Goal: Task Accomplishment & Management: Use online tool/utility

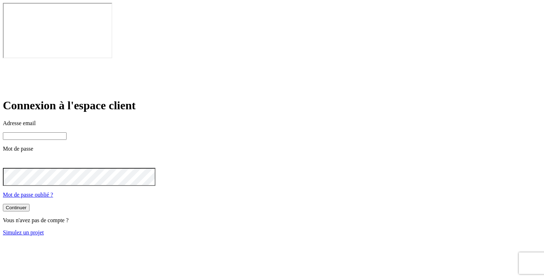
type input "[PERSON_NAME][DOMAIN_NAME][EMAIL_ADDRESS][DOMAIN_NAME]"
click at [67, 132] on input "james.bond+300@nalo.fr" at bounding box center [35, 136] width 64 height 8
click at [268, 209] on div "Continuer Vous n'avez pas de compte ? Simulez un projet" at bounding box center [272, 220] width 538 height 32
click at [44, 229] on link "Simulez un projet" at bounding box center [23, 232] width 41 height 6
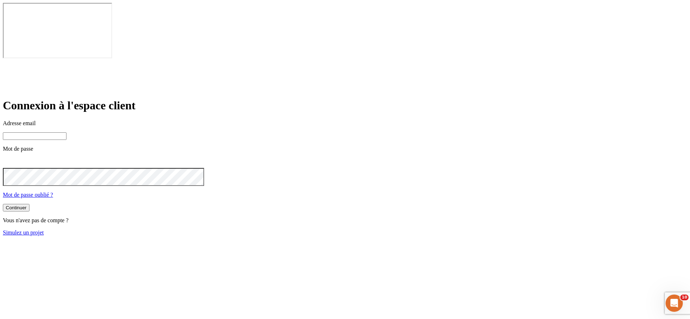
type input "james.bond+300@nalo.fr"
click at [44, 229] on link "Simulez un projet" at bounding box center [23, 232] width 41 height 6
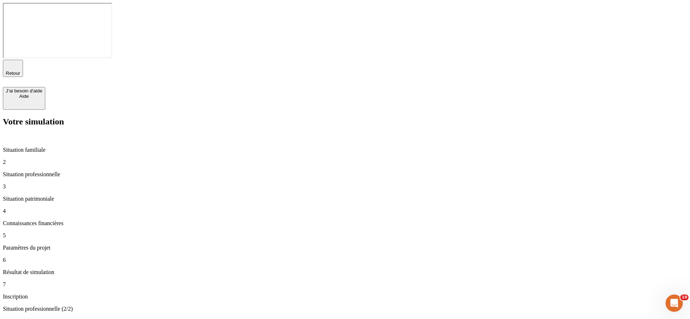
type input "50 000"
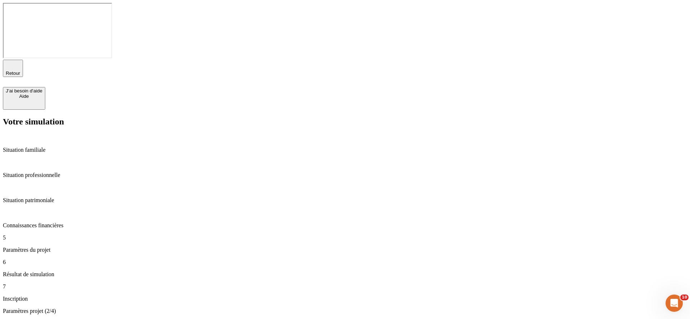
type input "60"
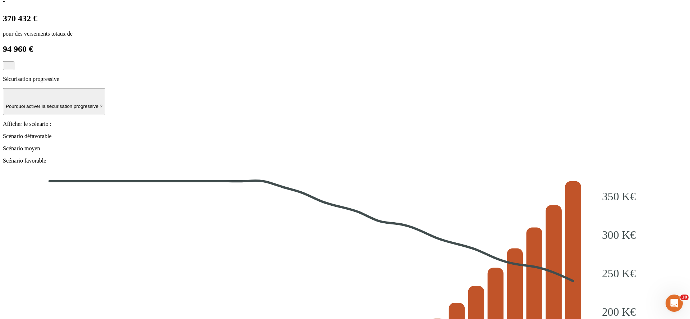
scroll to position [817, 0]
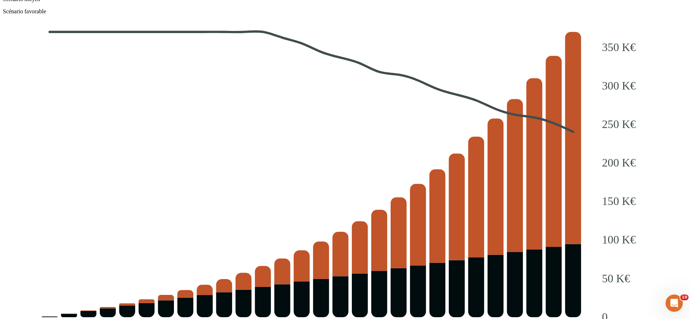
type input "Laura"
type input "Fourot"
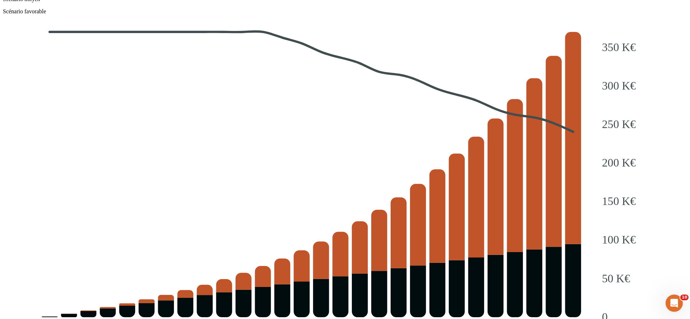
radio input "true"
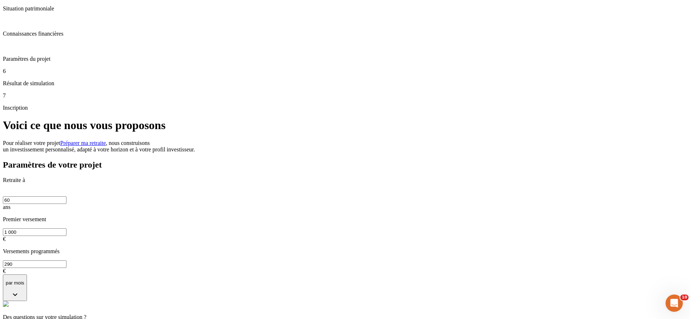
scroll to position [42, 0]
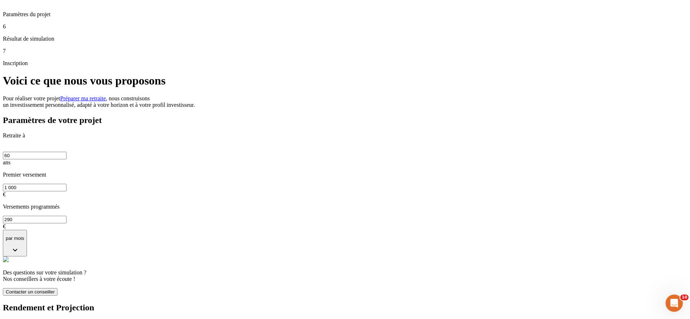
scroll to position [176, 0]
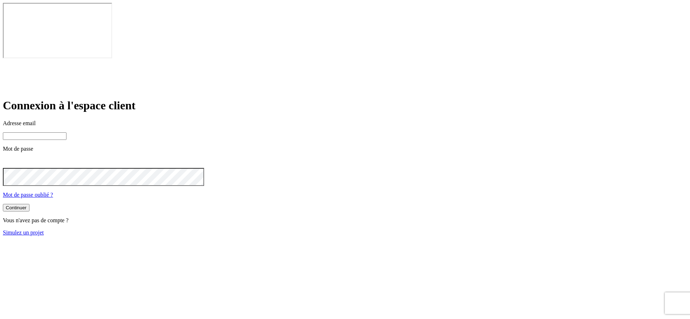
type input "james.bond+300@nalo.fr"
click at [44, 229] on link "Simulez un projet" at bounding box center [23, 232] width 41 height 6
